Goal: Find specific page/section: Find specific page/section

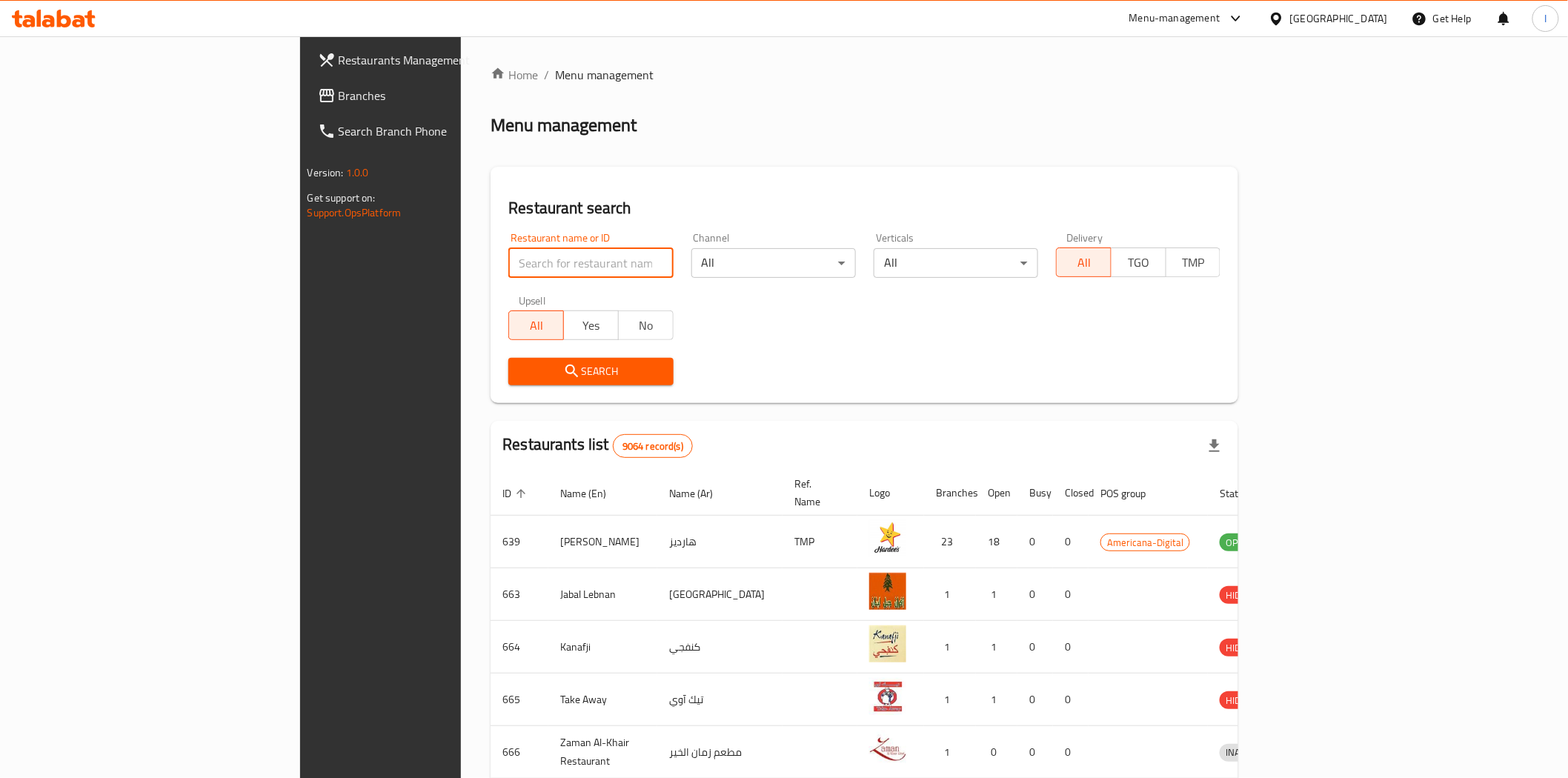
click at [508, 260] on input "search" at bounding box center [591, 263] width 165 height 30
type input "656686"
click at [563, 363] on icon "submit" at bounding box center [572, 371] width 18 height 18
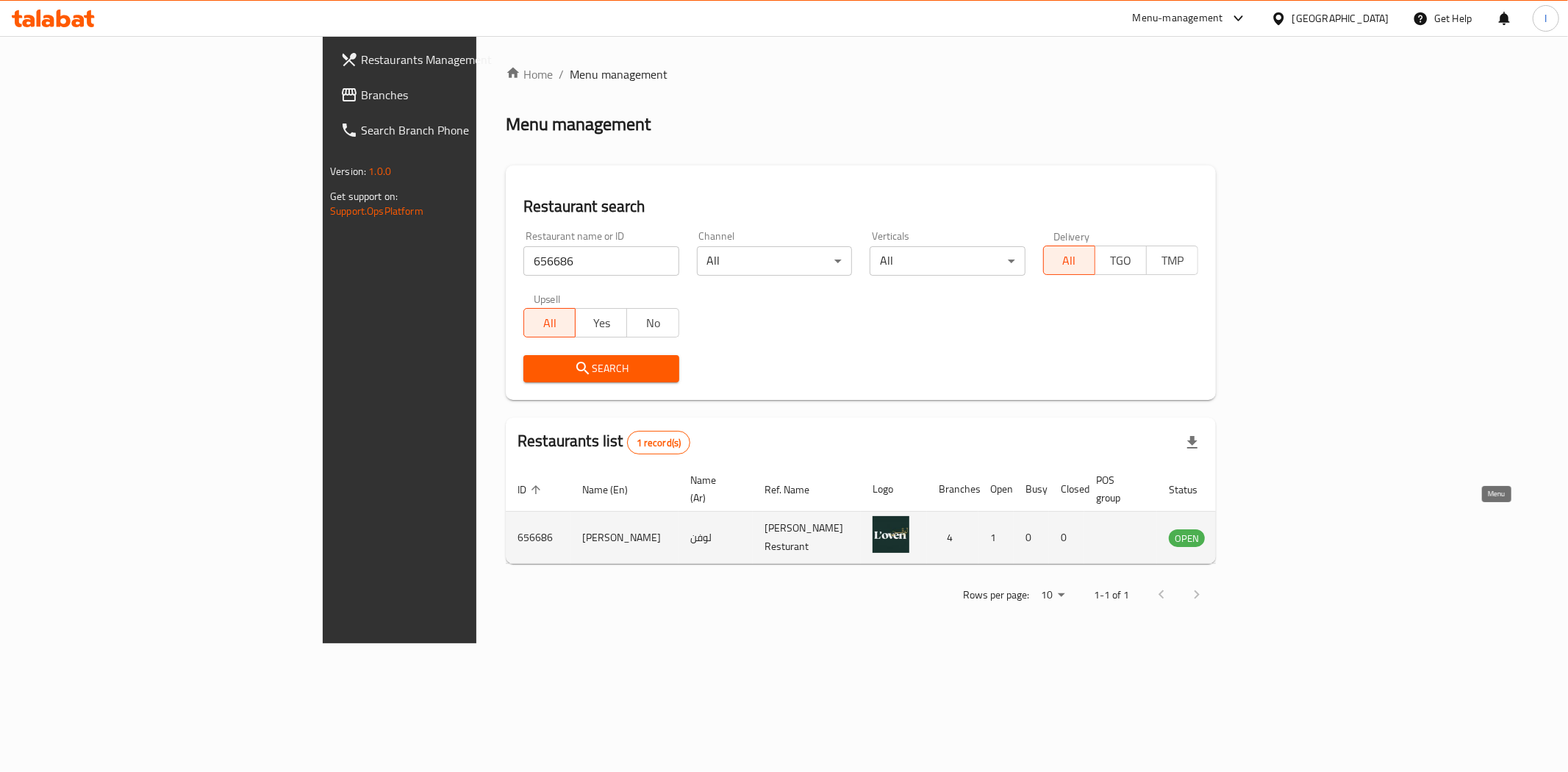
click at [1263, 532] on icon "enhanced table" at bounding box center [1254, 538] width 16 height 13
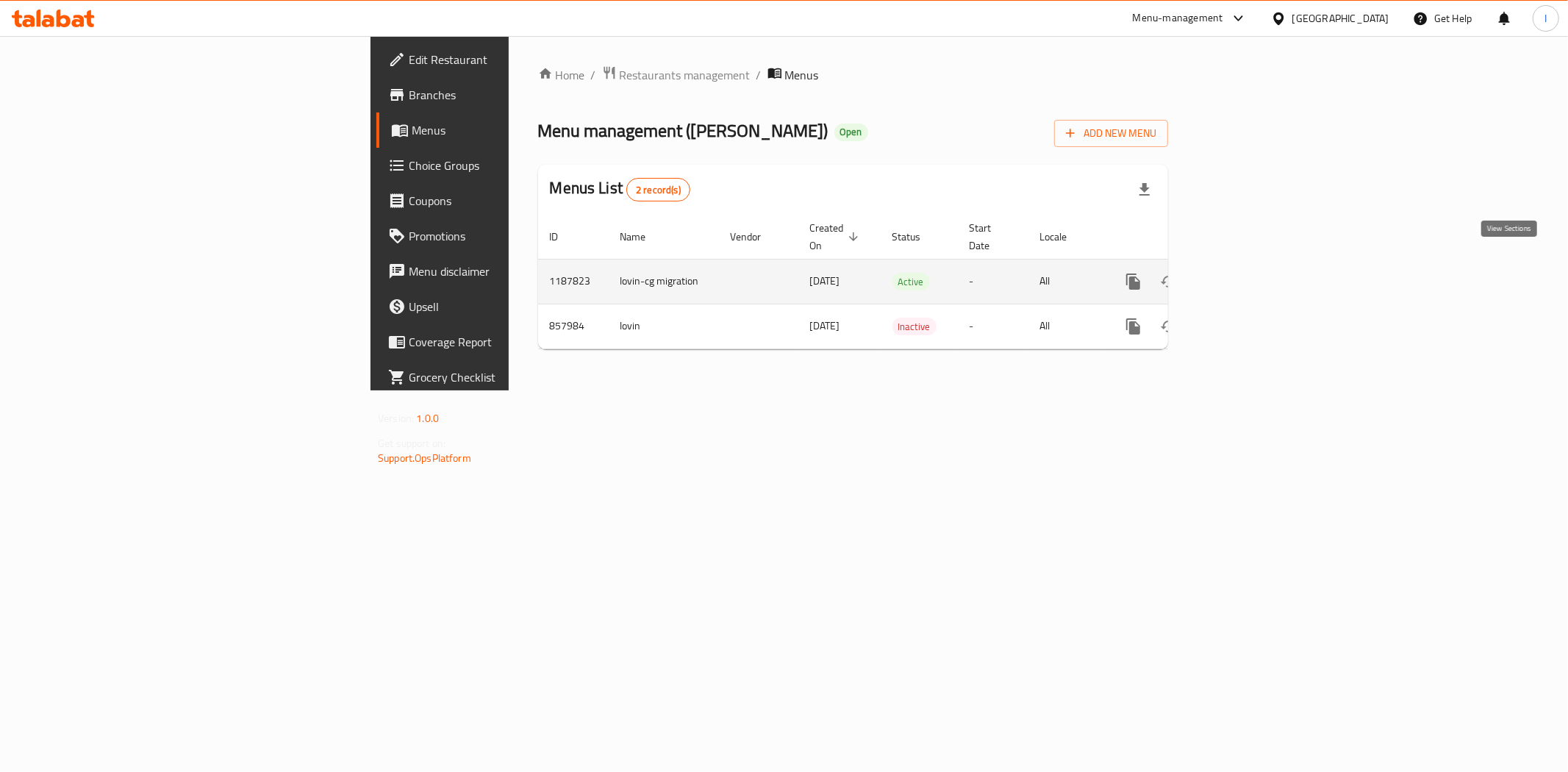
click at [1248, 273] on icon "enhanced table" at bounding box center [1239, 281] width 18 height 18
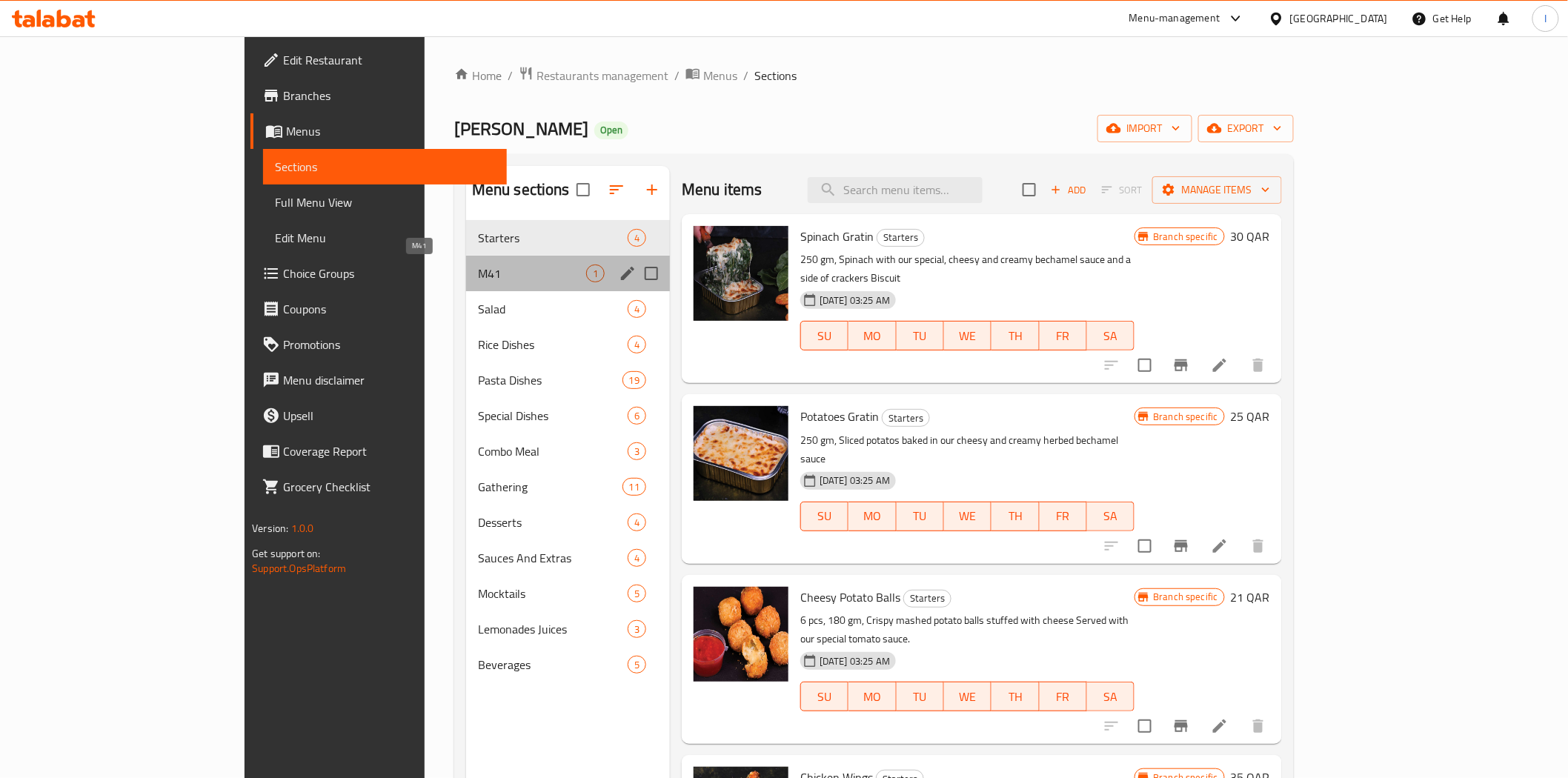
click at [478, 271] on span "M41" at bounding box center [532, 273] width 108 height 18
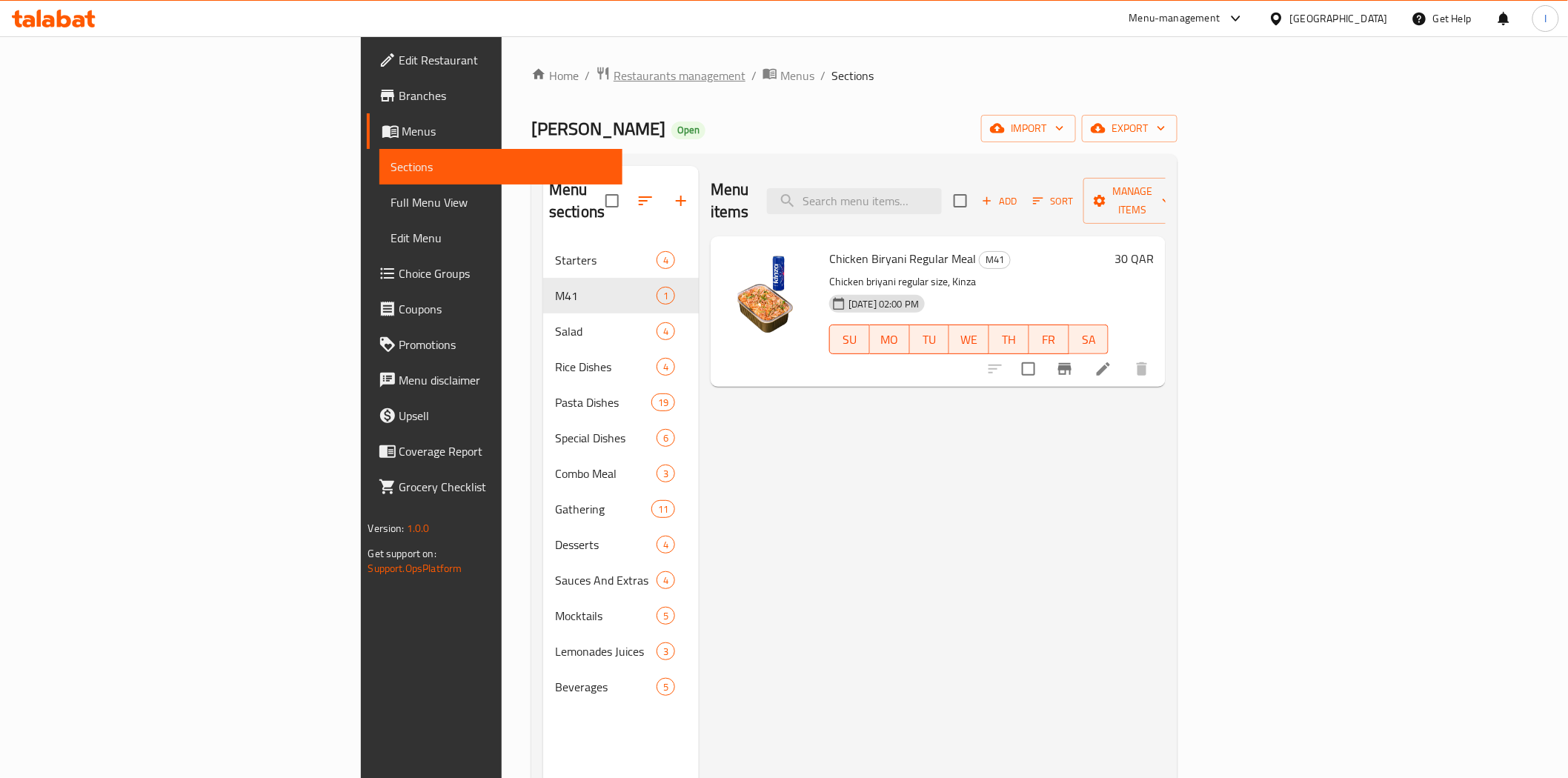
click at [614, 75] on span "Restaurants management" at bounding box center [680, 75] width 132 height 18
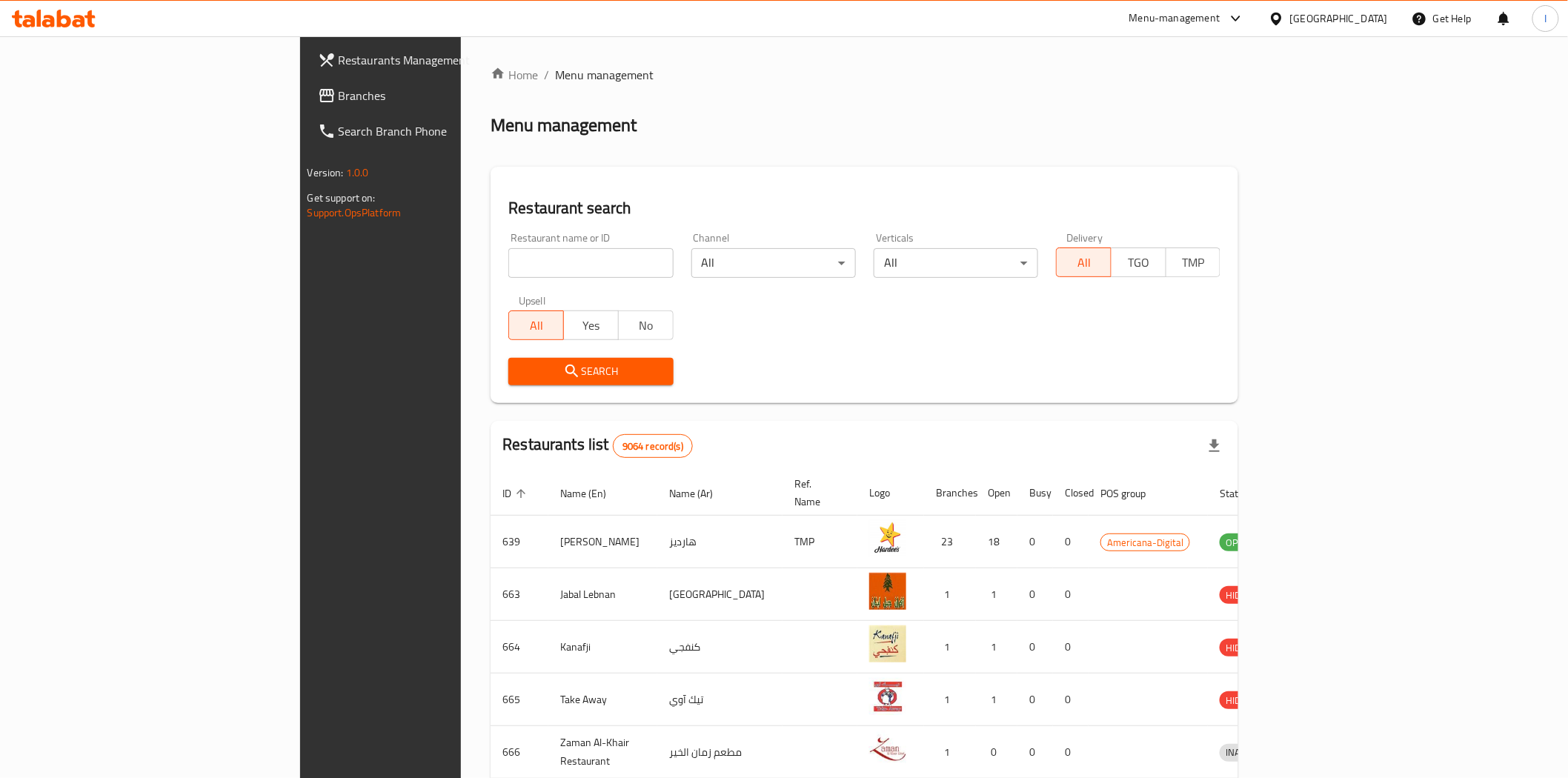
click at [508, 263] on input "search" at bounding box center [591, 263] width 165 height 30
paste input "693298"
type input "693298"
click at [520, 362] on span "Search" at bounding box center [591, 372] width 141 height 19
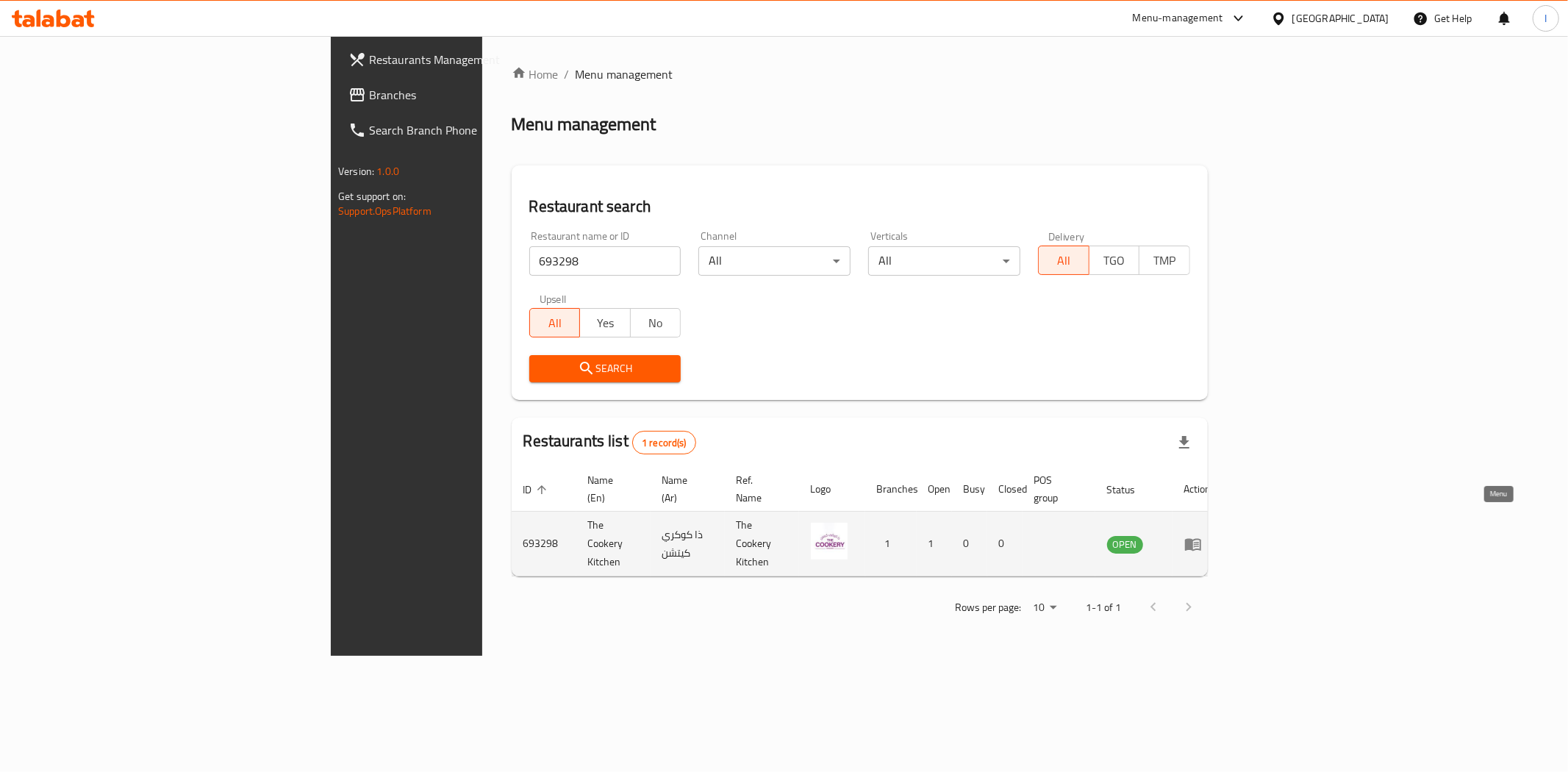
click at [1202, 538] on icon "enhanced table" at bounding box center [1193, 544] width 16 height 13
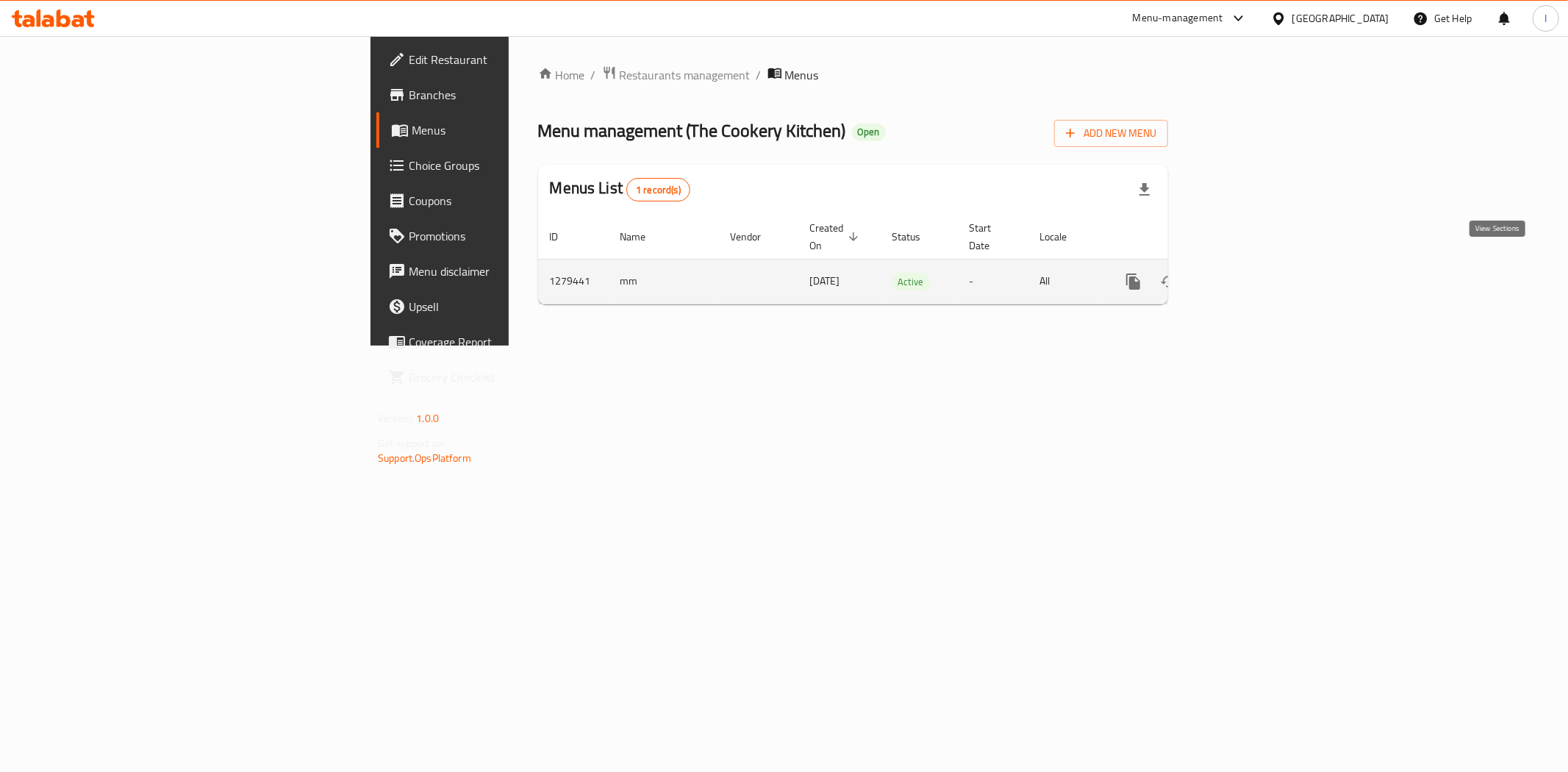
click at [1248, 273] on icon "enhanced table" at bounding box center [1239, 281] width 18 height 18
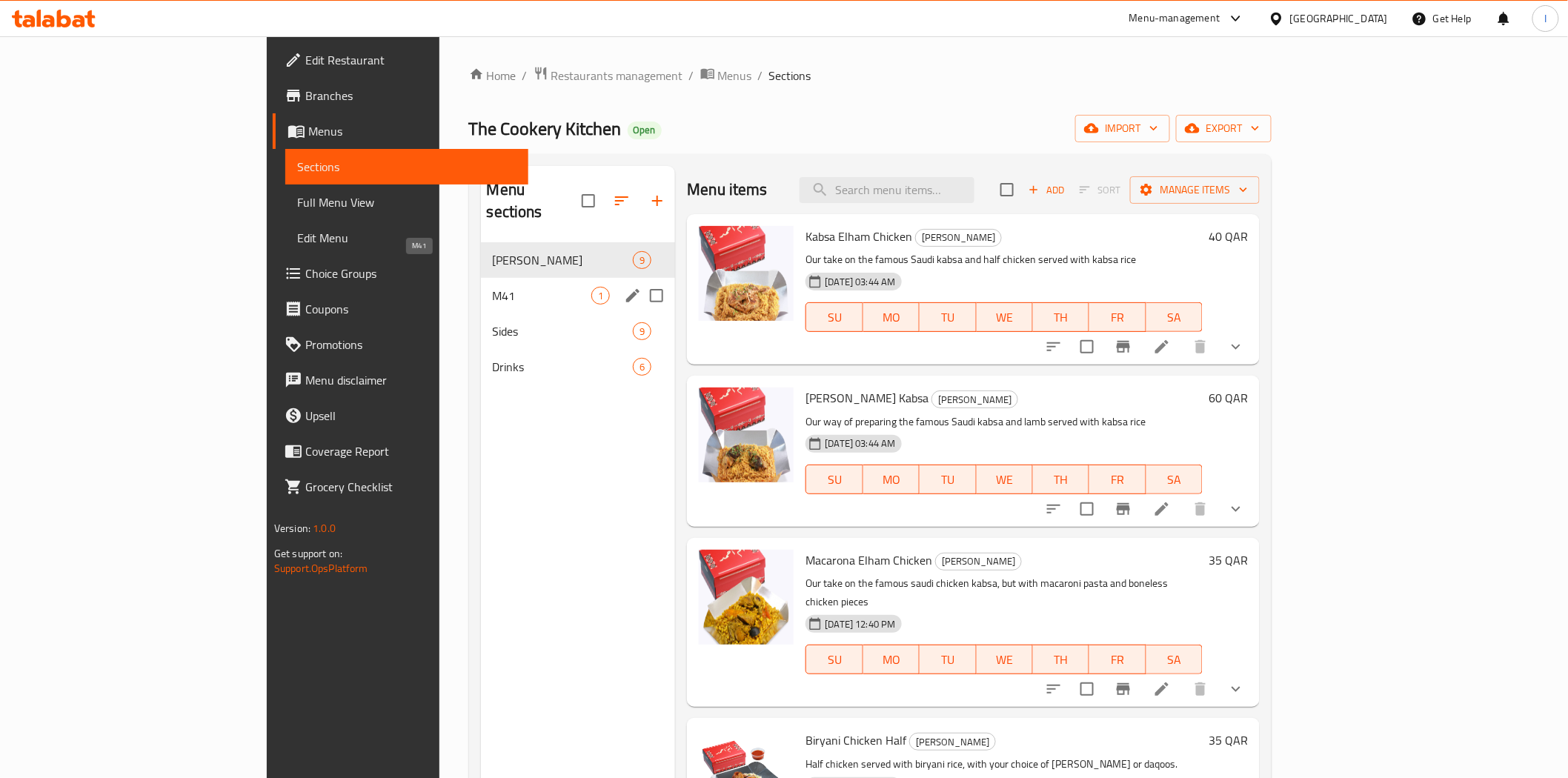
click at [493, 287] on span "M41" at bounding box center [543, 296] width 99 height 18
